Goal: Navigation & Orientation: Find specific page/section

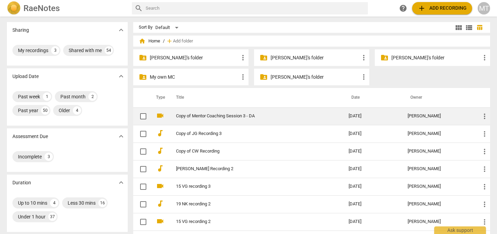
click at [223, 116] on link "Copy of Mentor Coaching Session 3 - DA" at bounding box center [250, 116] width 148 height 5
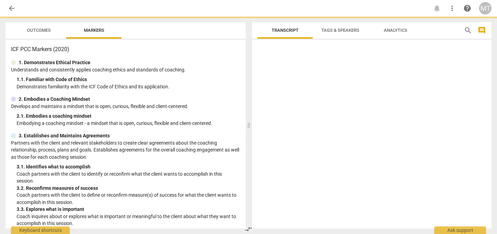
click at [340, 28] on span "Tags & Speakers" at bounding box center [341, 30] width 38 height 5
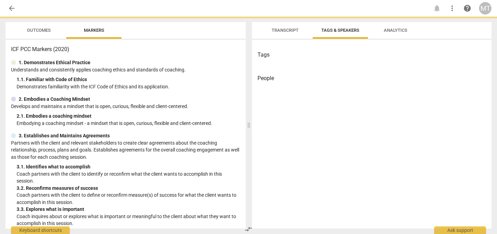
click at [387, 34] on span "Analytics" at bounding box center [396, 30] width 40 height 9
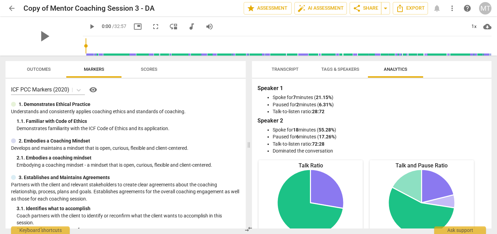
click at [272, 69] on span "Transcript" at bounding box center [285, 69] width 27 height 5
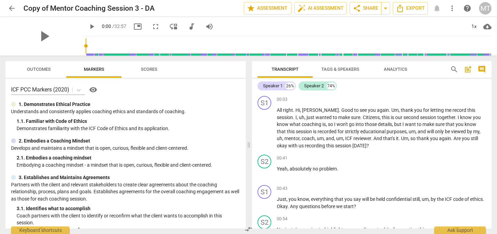
click at [272, 69] on span "Transcript" at bounding box center [285, 69] width 27 height 5
click at [394, 69] on span "Analytics" at bounding box center [395, 69] width 23 height 5
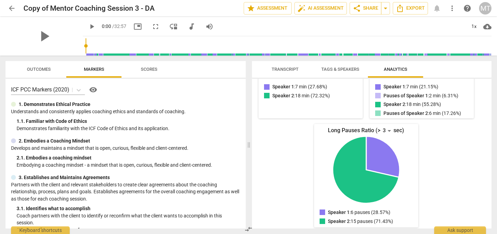
scroll to position [155, 0]
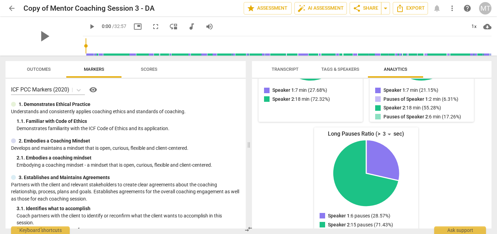
click at [345, 67] on span "Tags & Speakers" at bounding box center [341, 69] width 38 height 5
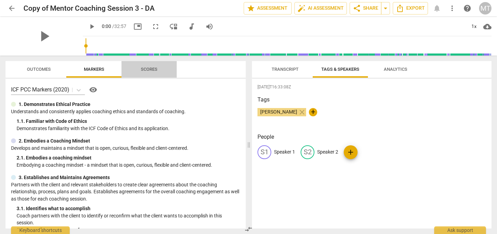
click at [145, 72] on span "Scores" at bounding box center [149, 69] width 33 height 9
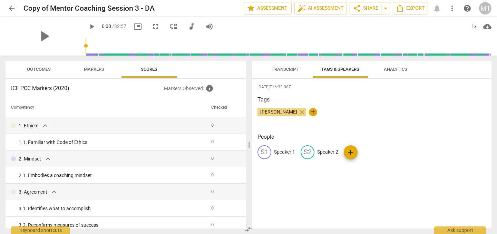
click at [98, 79] on div "ICF PCC Markers (2020) Markers Observed : info Competency Checked 1. Ethical ex…" at bounding box center [126, 154] width 240 height 150
click at [94, 72] on span "Markers" at bounding box center [94, 69] width 37 height 9
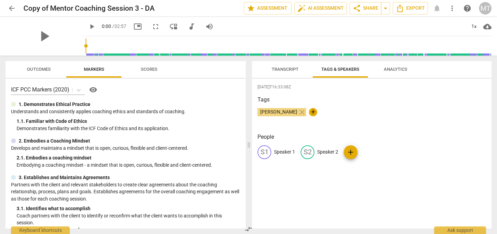
click at [48, 69] on span "Outcomes" at bounding box center [39, 69] width 24 height 5
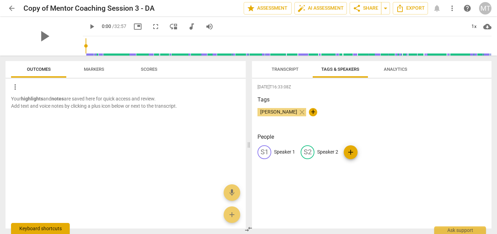
click at [57, 228] on div "Keyboard shortcuts" at bounding box center [40, 228] width 59 height 11
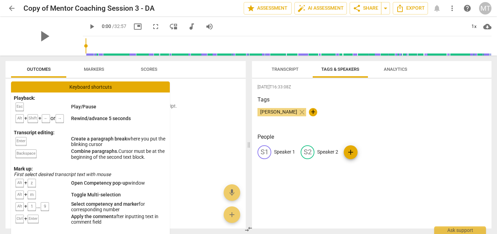
click at [195, 137] on div at bounding box center [126, 133] width 240 height 22
click at [84, 89] on div "Keyboard shortcuts" at bounding box center [90, 87] width 159 height 11
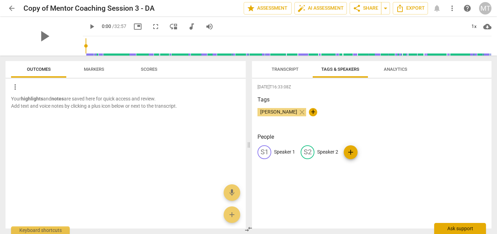
click at [476, 227] on div "Ask support" at bounding box center [460, 228] width 52 height 11
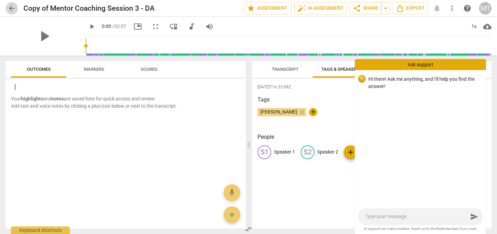
click at [7, 9] on span "arrow_back" at bounding box center [12, 8] width 12 height 8
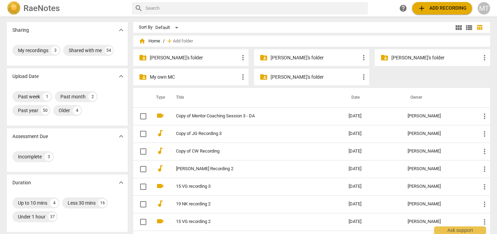
click at [461, 30] on span "view_module" at bounding box center [459, 27] width 8 height 8
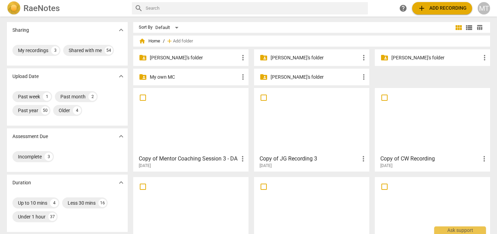
click at [467, 30] on span "view_list" at bounding box center [469, 27] width 8 height 8
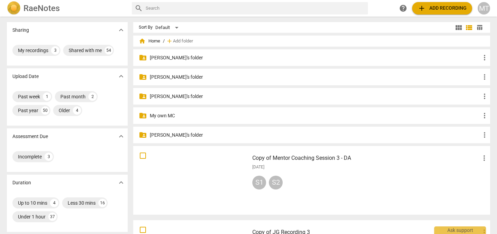
click at [485, 10] on div "MT" at bounding box center [484, 8] width 12 height 12
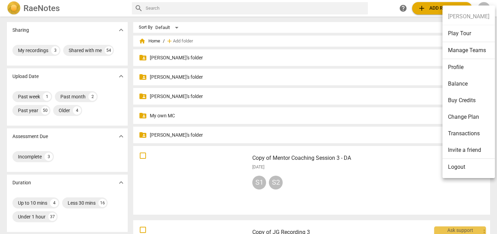
click at [192, 54] on div at bounding box center [248, 117] width 497 height 234
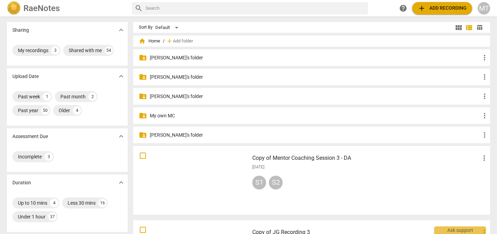
click at [162, 59] on p "[PERSON_NAME]'s folder" at bounding box center [315, 57] width 331 height 7
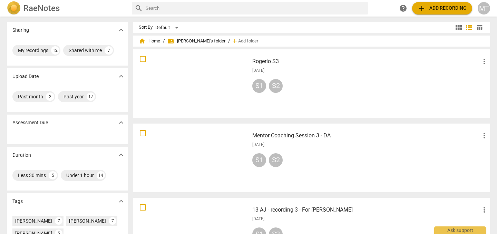
click at [262, 60] on h3 "Rogerio S3" at bounding box center [366, 61] width 228 height 8
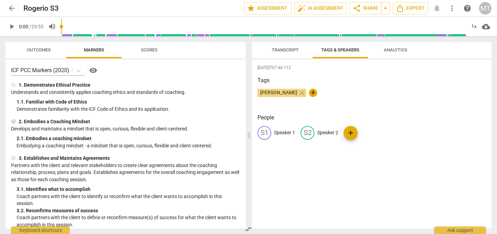
click at [12, 7] on span "arrow_back" at bounding box center [12, 8] width 8 height 8
